Goal: Information Seeking & Learning: Learn about a topic

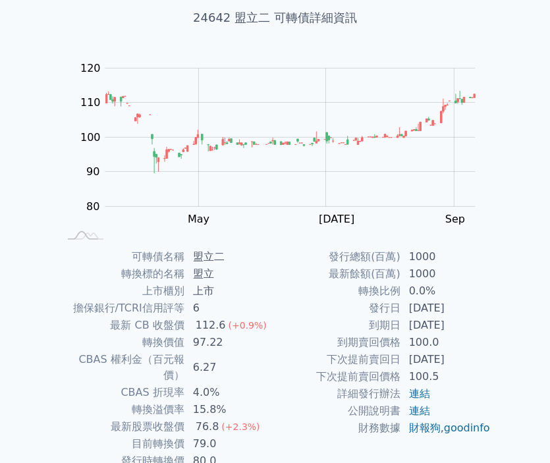
scroll to position [147, 0]
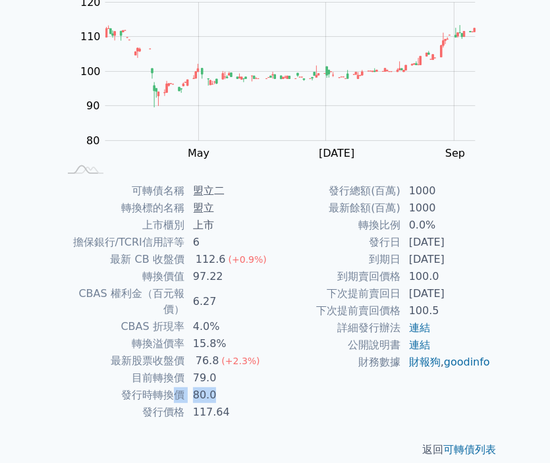
drag, startPoint x: 177, startPoint y: 381, endPoint x: 230, endPoint y: 385, distance: 53.5
click at [230, 386] on tr "發行時轉換價 80.0" at bounding box center [167, 394] width 216 height 17
click at [232, 386] on td "80.0" at bounding box center [230, 394] width 90 height 17
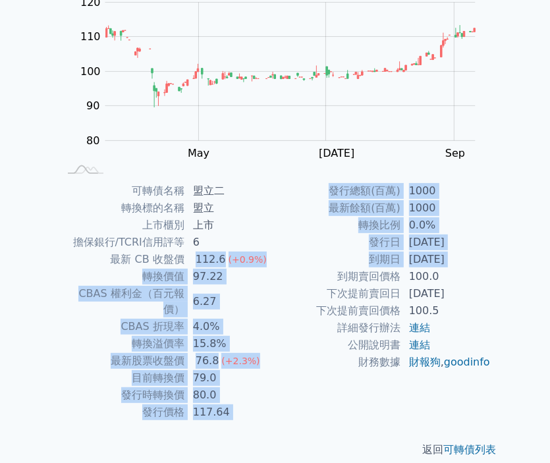
drag, startPoint x: 181, startPoint y: 253, endPoint x: 270, endPoint y: 289, distance: 95.9
click at [276, 286] on div "可轉債名稱 盟立二 轉換標的名稱 盟立 上市櫃別 上市 擔保銀行/TCRI信用評等 6 最新 CB 收盤價 112.6 (+0.9%) 轉換價值 97.22 …" at bounding box center [274, 301] width 463 height 238
click at [270, 289] on td "6.27" at bounding box center [230, 301] width 90 height 33
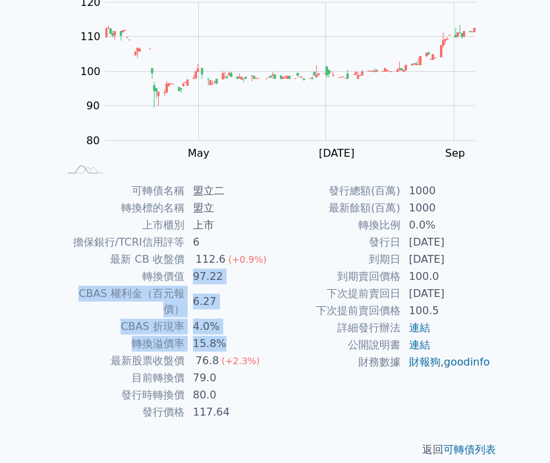
drag, startPoint x: 192, startPoint y: 273, endPoint x: 257, endPoint y: 320, distance: 80.2
click at [257, 320] on tbody "可轉債名稱 盟立二 轉換標的名稱 盟立 上市櫃別 上市 擔保銀行/TCRI信用評等 6 最新 CB 收盤價 112.6 (+0.9%) 轉換價值 97.22 …" at bounding box center [167, 301] width 216 height 238
click at [259, 335] on td "15.8%" at bounding box center [230, 343] width 90 height 17
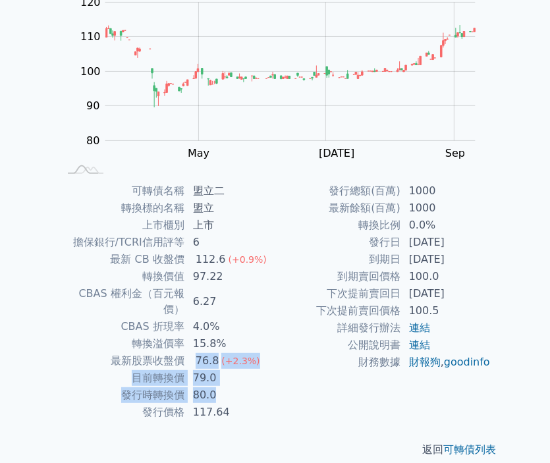
drag, startPoint x: 196, startPoint y: 342, endPoint x: 259, endPoint y: 376, distance: 71.9
click at [259, 376] on tbody "可轉債名稱 盟立二 轉換標的名稱 盟立 上市櫃別 上市 擔保銀行/TCRI信用評等 6 最新 CB 收盤價 112.6 (+0.9%) 轉換價值 97.22 …" at bounding box center [167, 301] width 216 height 238
click at [260, 386] on td "80.0" at bounding box center [230, 394] width 90 height 17
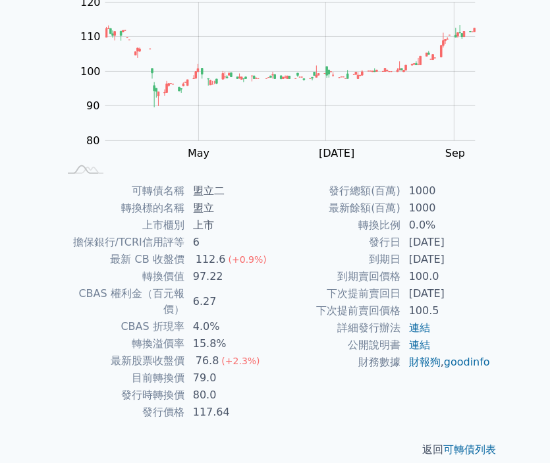
click at [300, 227] on td "轉換比例" at bounding box center [338, 225] width 126 height 17
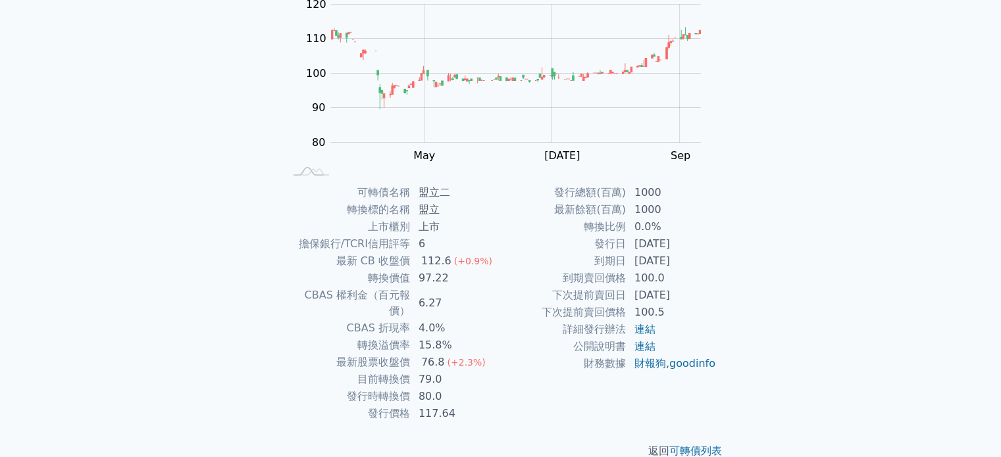
scroll to position [152, 0]
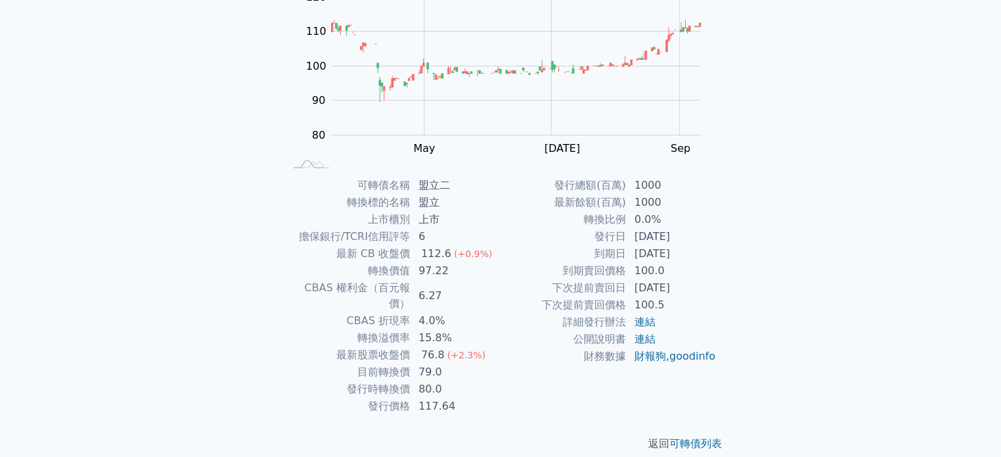
click at [914, 276] on div "可轉債列表 財務數據 可轉債列表 財務數據 登入／註冊 登入／註冊 可轉債列表 › 24642 盟立二 24642 盟立二 可轉債詳細資訊 Zoom Out …" at bounding box center [500, 160] width 1001 height 625
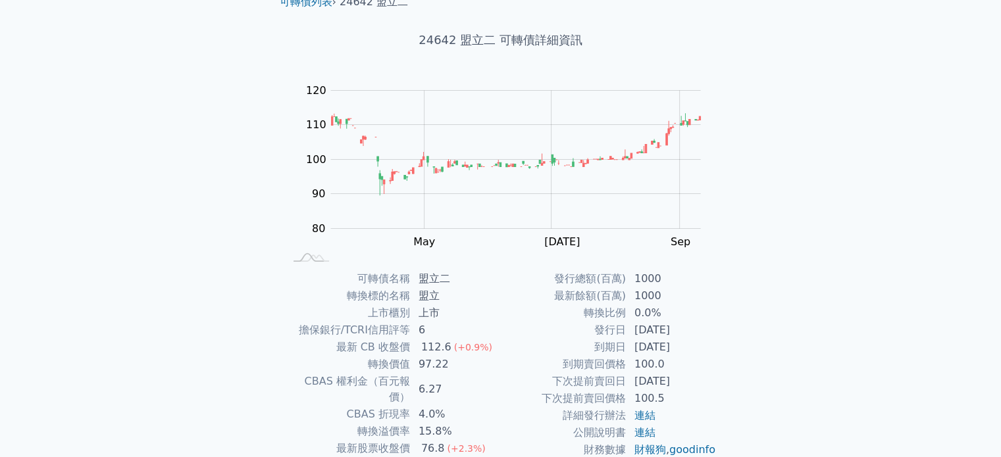
scroll to position [0, 0]
